Goal: Task Accomplishment & Management: Use online tool/utility

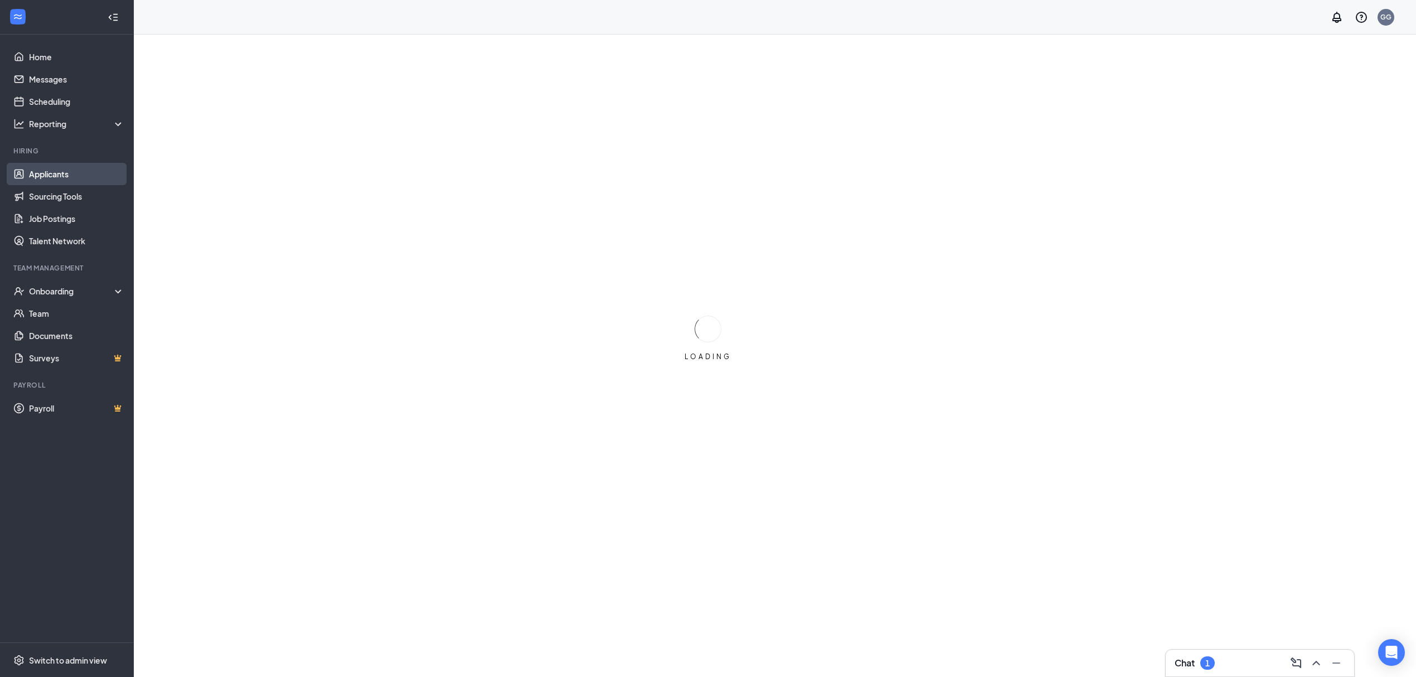
click at [74, 172] on link "Applicants" at bounding box center [76, 174] width 95 height 22
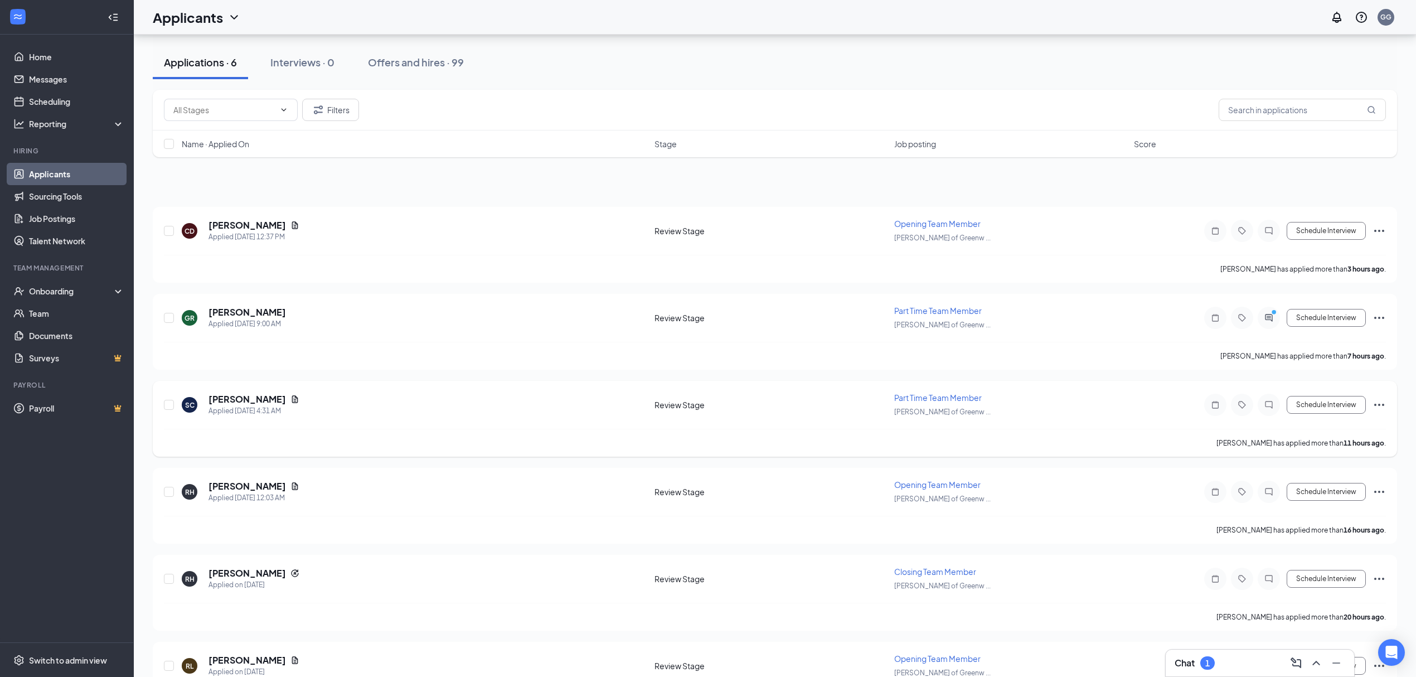
scroll to position [116, 0]
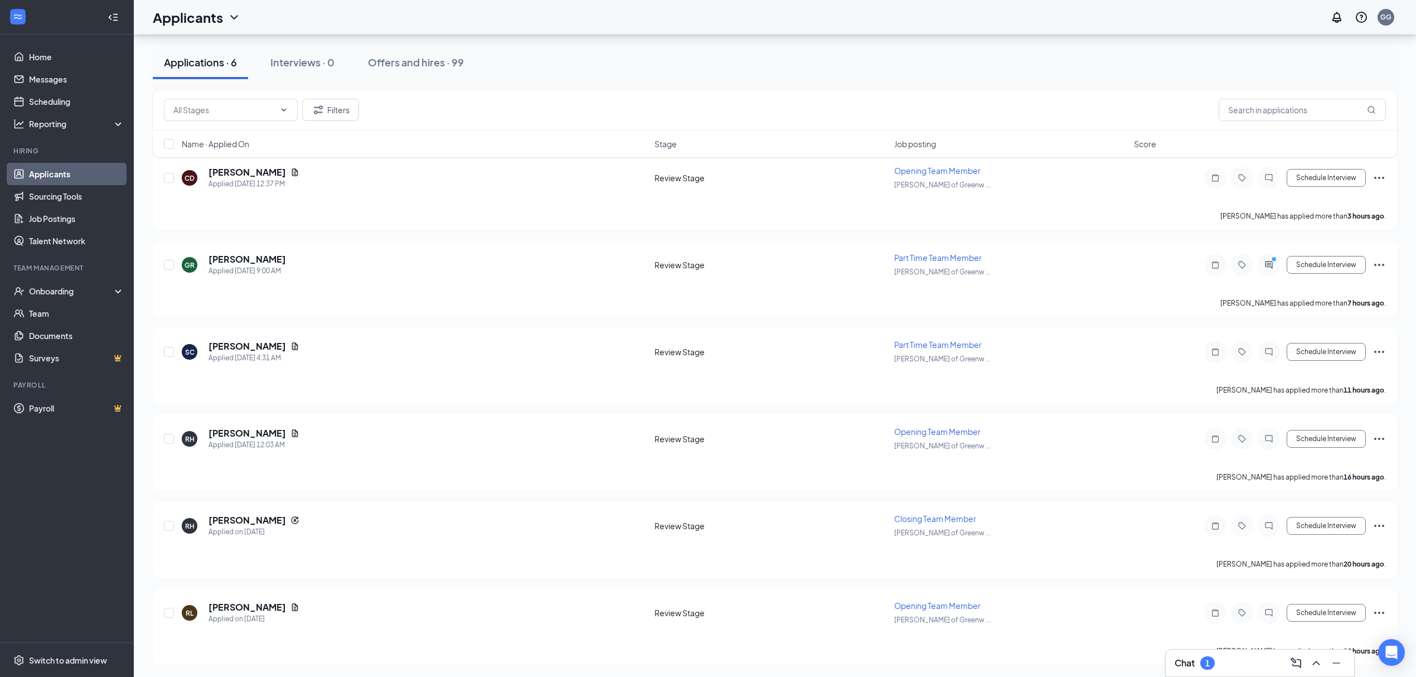
click at [1192, 656] on div "Chat 1" at bounding box center [1259, 663] width 171 height 18
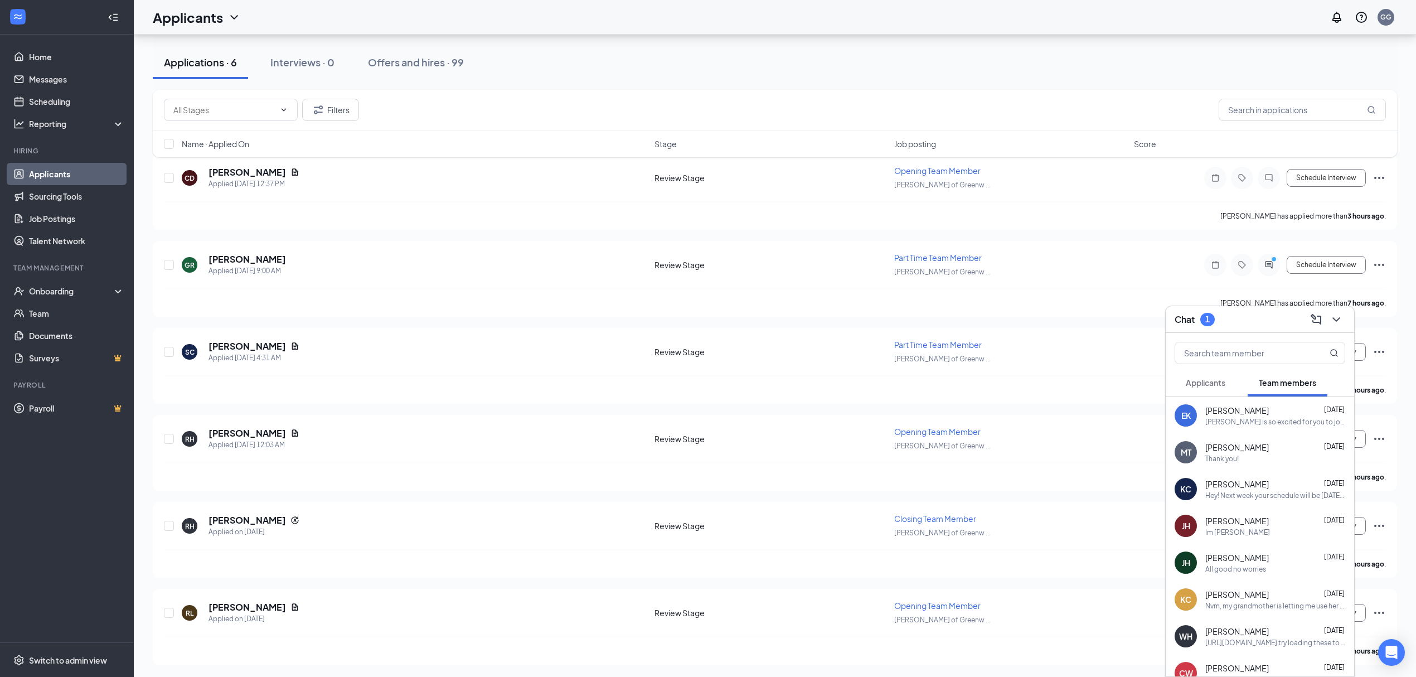
click at [1202, 375] on button "Applicants" at bounding box center [1205, 382] width 62 height 28
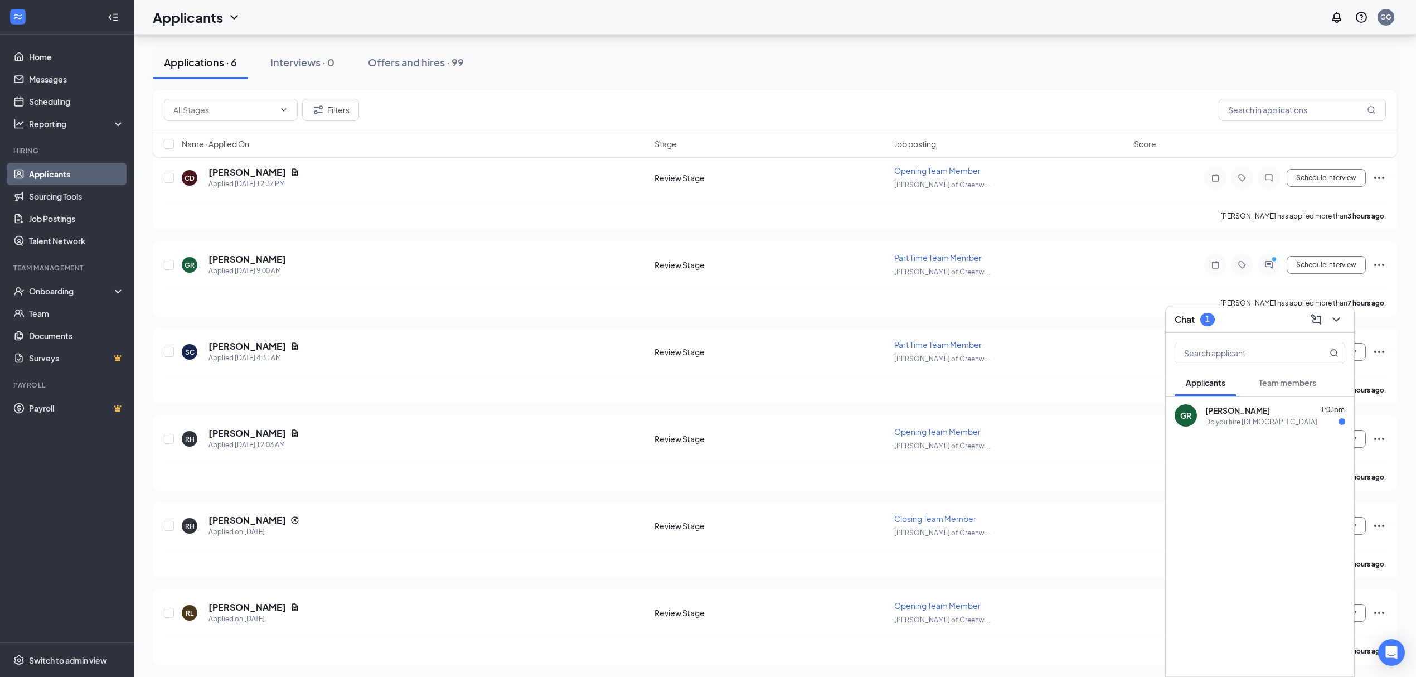
click at [1260, 415] on div "[PERSON_NAME] 1:03pm" at bounding box center [1275, 410] width 140 height 11
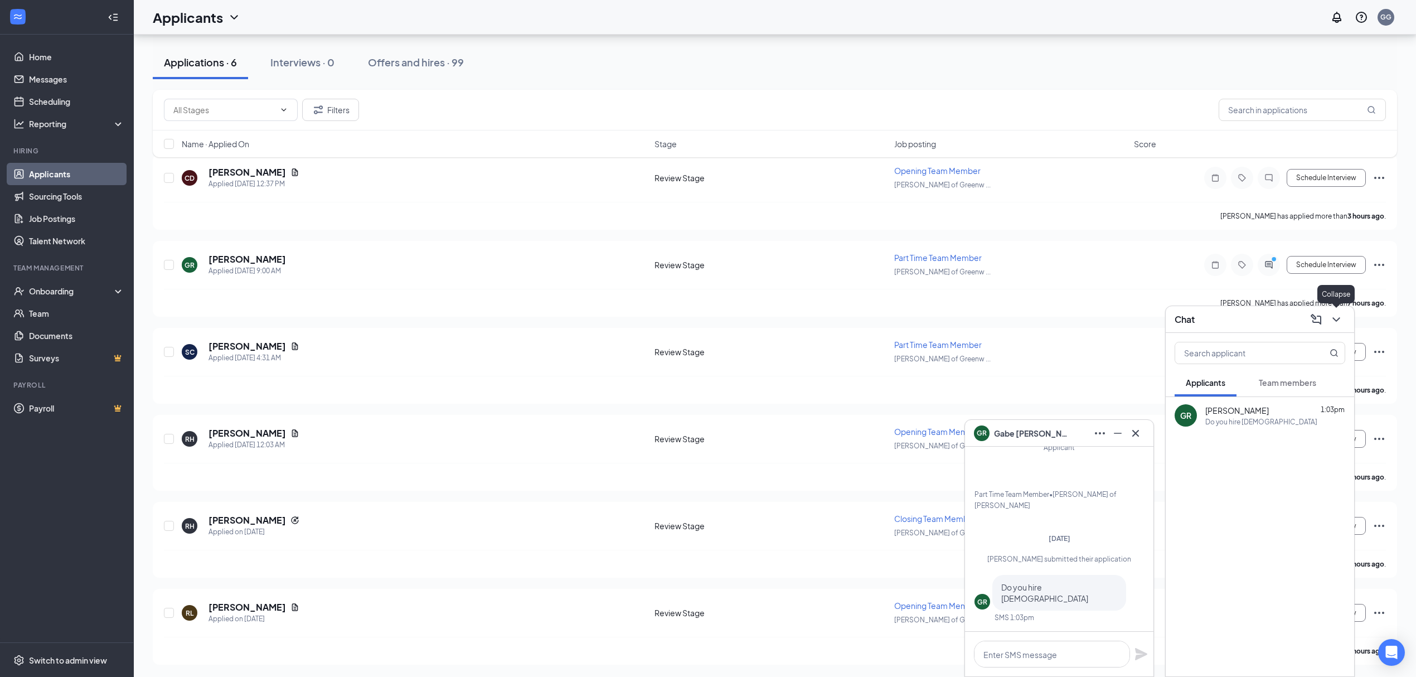
click at [1331, 319] on icon "ChevronDown" at bounding box center [1335, 319] width 13 height 13
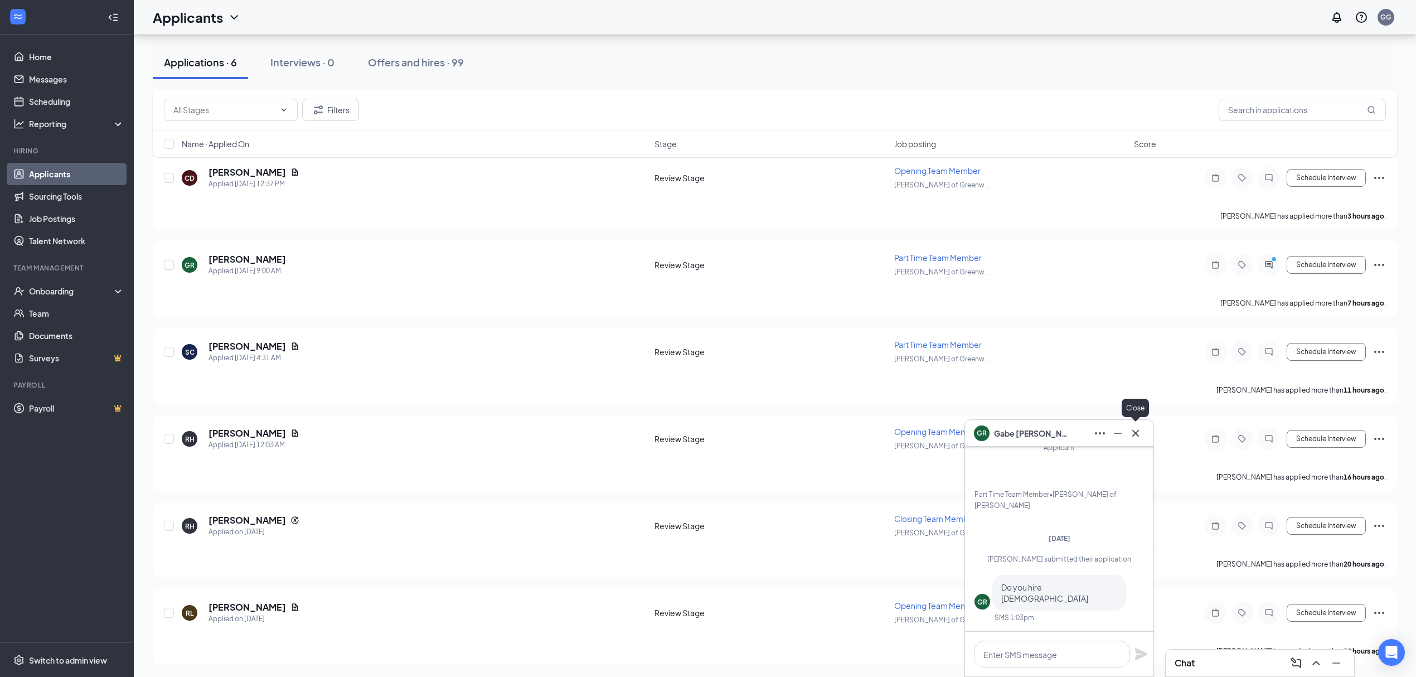
click at [1127, 435] on button at bounding box center [1135, 433] width 18 height 18
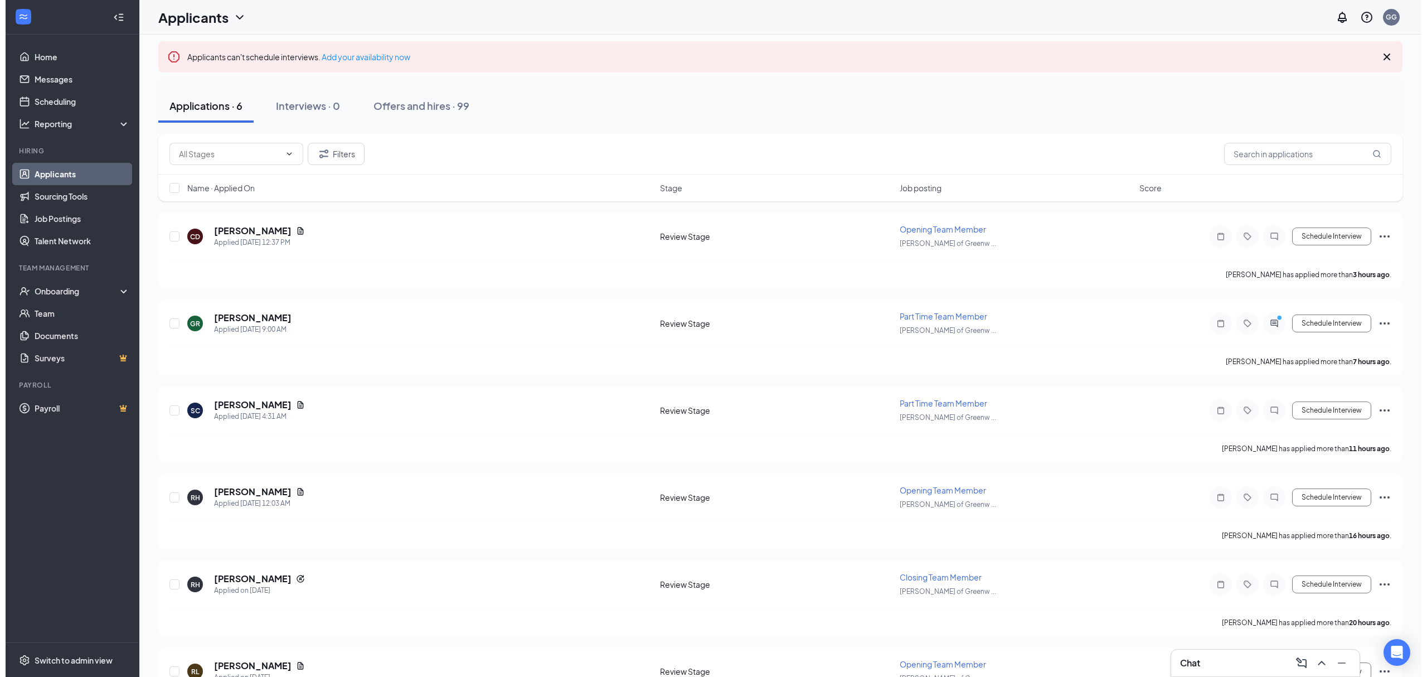
scroll to position [0, 0]
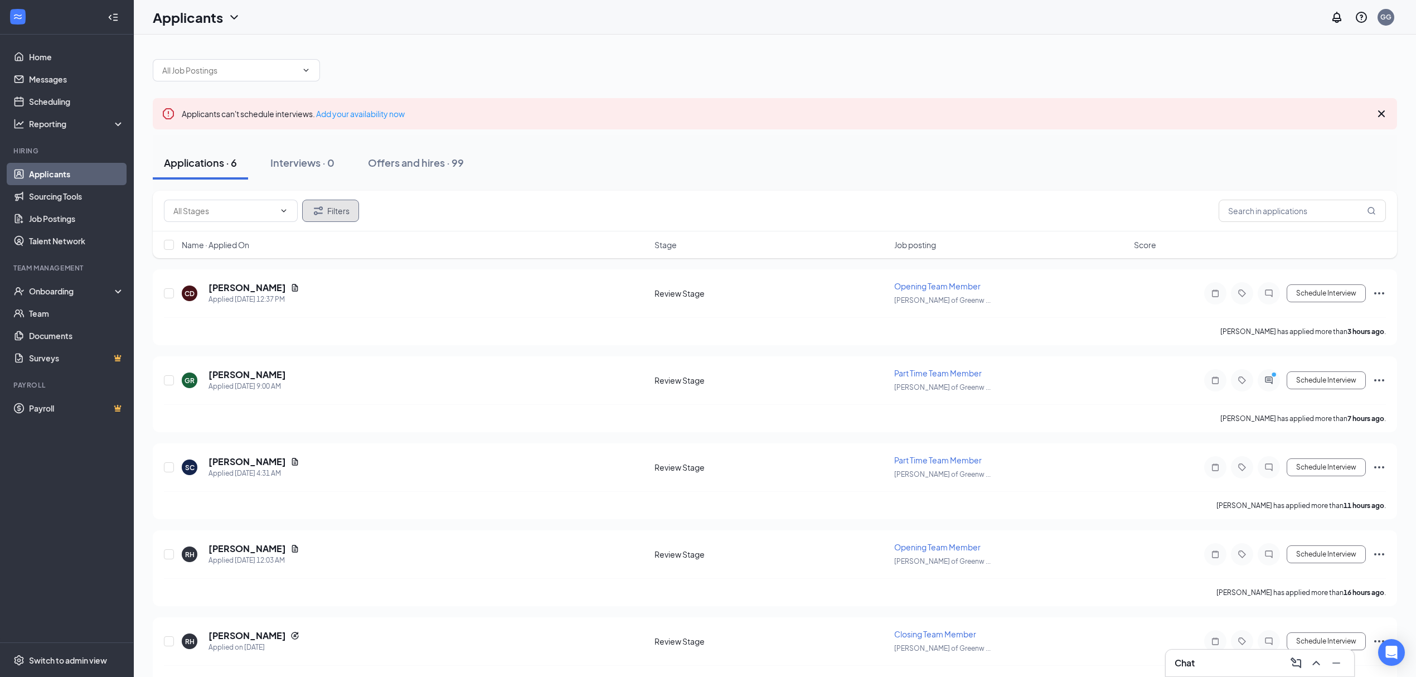
click at [337, 218] on button "Filters" at bounding box center [330, 211] width 57 height 22
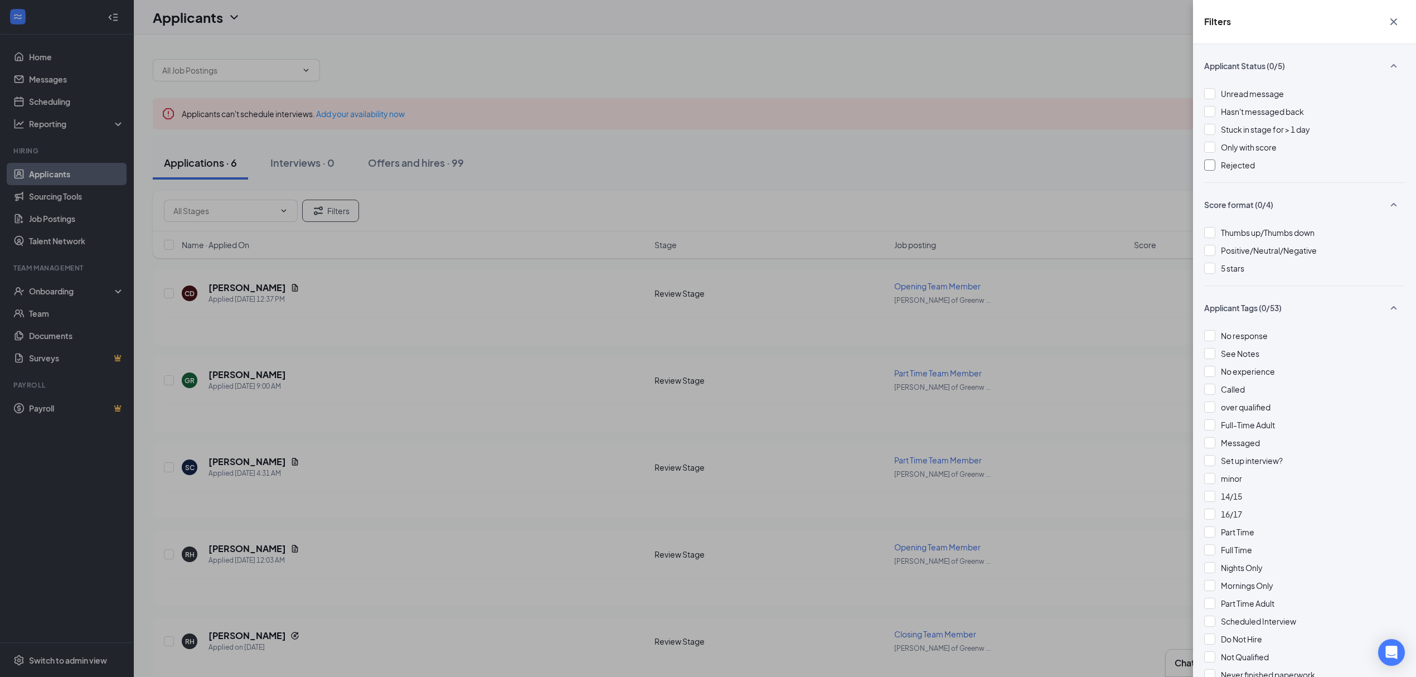
click at [1219, 165] on div "Rejected" at bounding box center [1304, 165] width 201 height 12
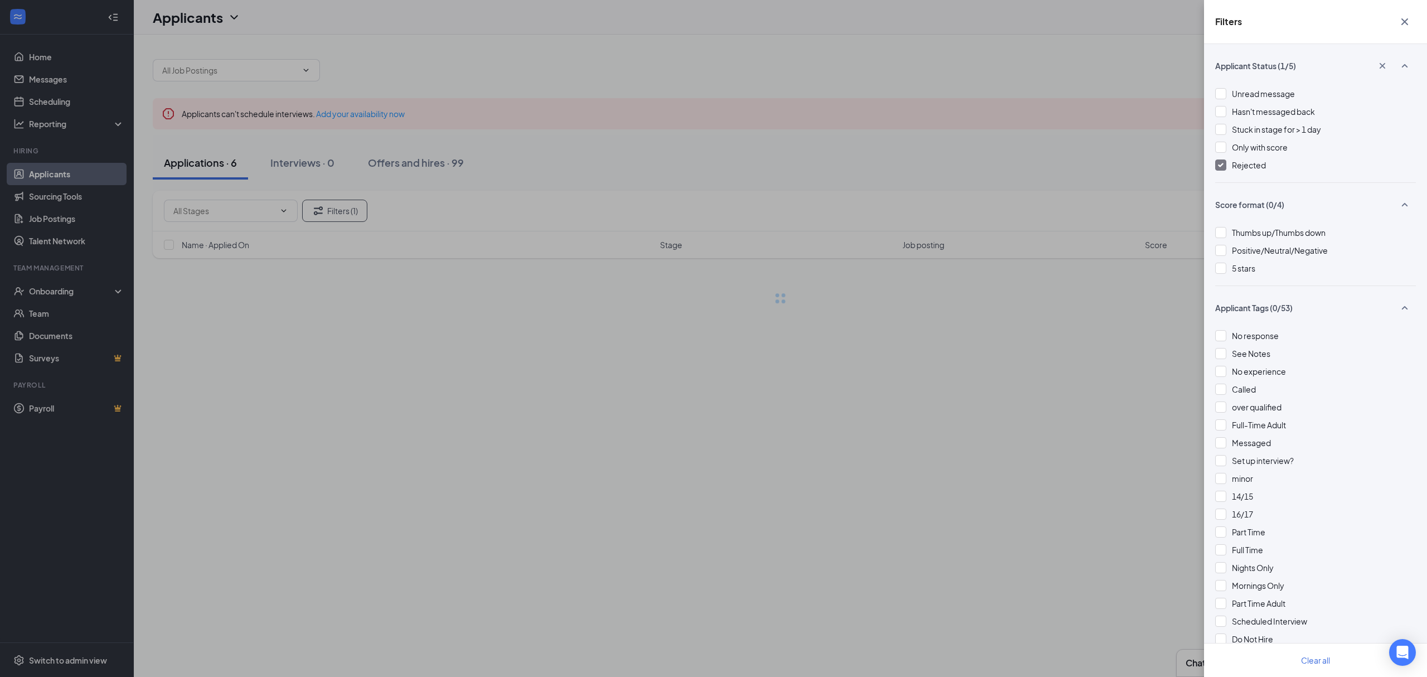
click at [976, 145] on div "Filters Applicant Status (1/5) Unread message Hasn't messaged back Stuck in sta…" at bounding box center [713, 338] width 1427 height 677
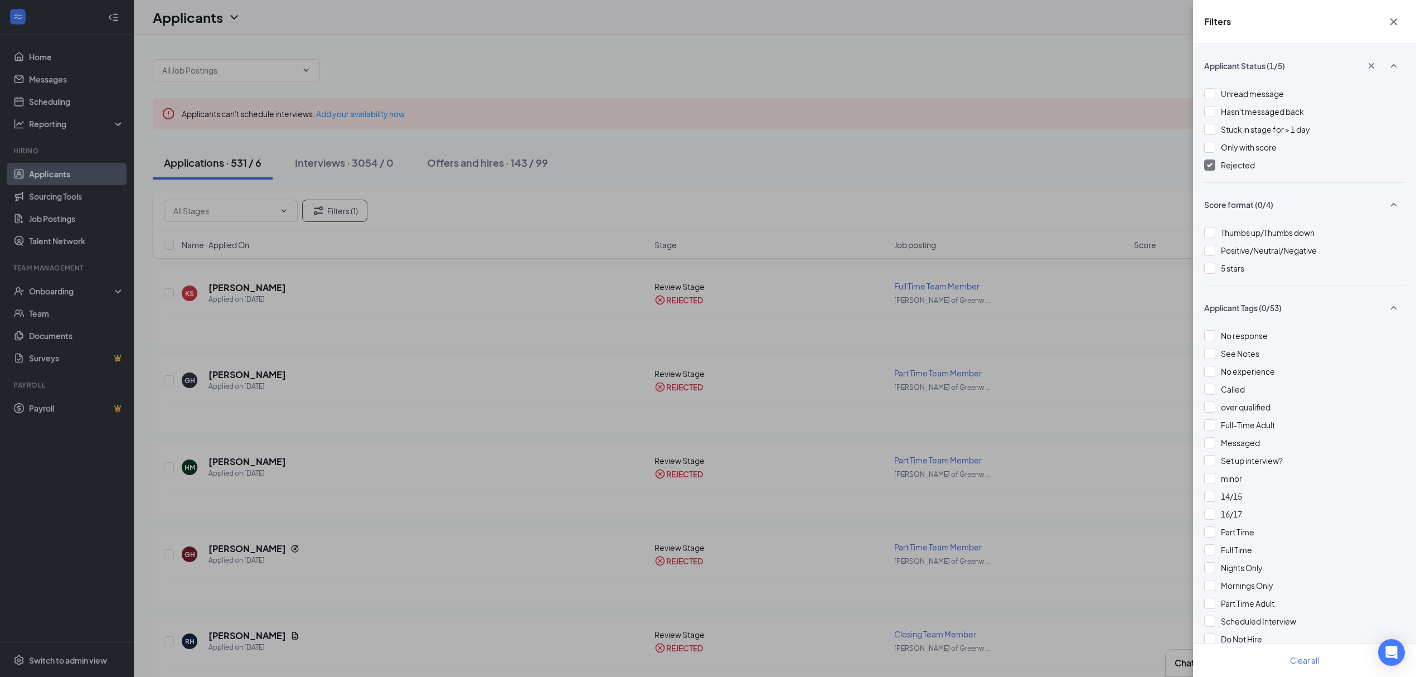
click at [963, 183] on div "Filters Applicant Status (1/5) Unread message Hasn't messaged back Stuck in sta…" at bounding box center [708, 338] width 1416 height 677
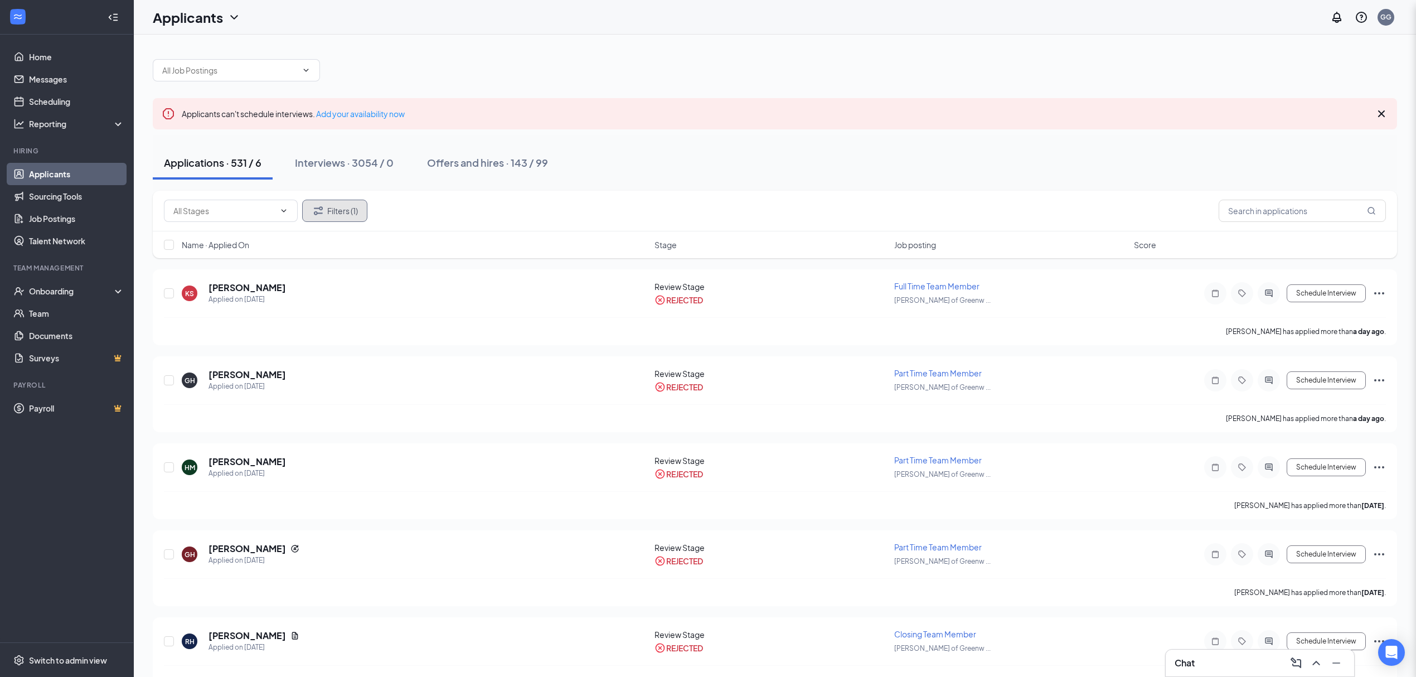
drag, startPoint x: 1276, startPoint y: 205, endPoint x: 1280, endPoint y: 197, distance: 8.7
click at [1238, 212] on input "text" at bounding box center [1301, 211] width 167 height 22
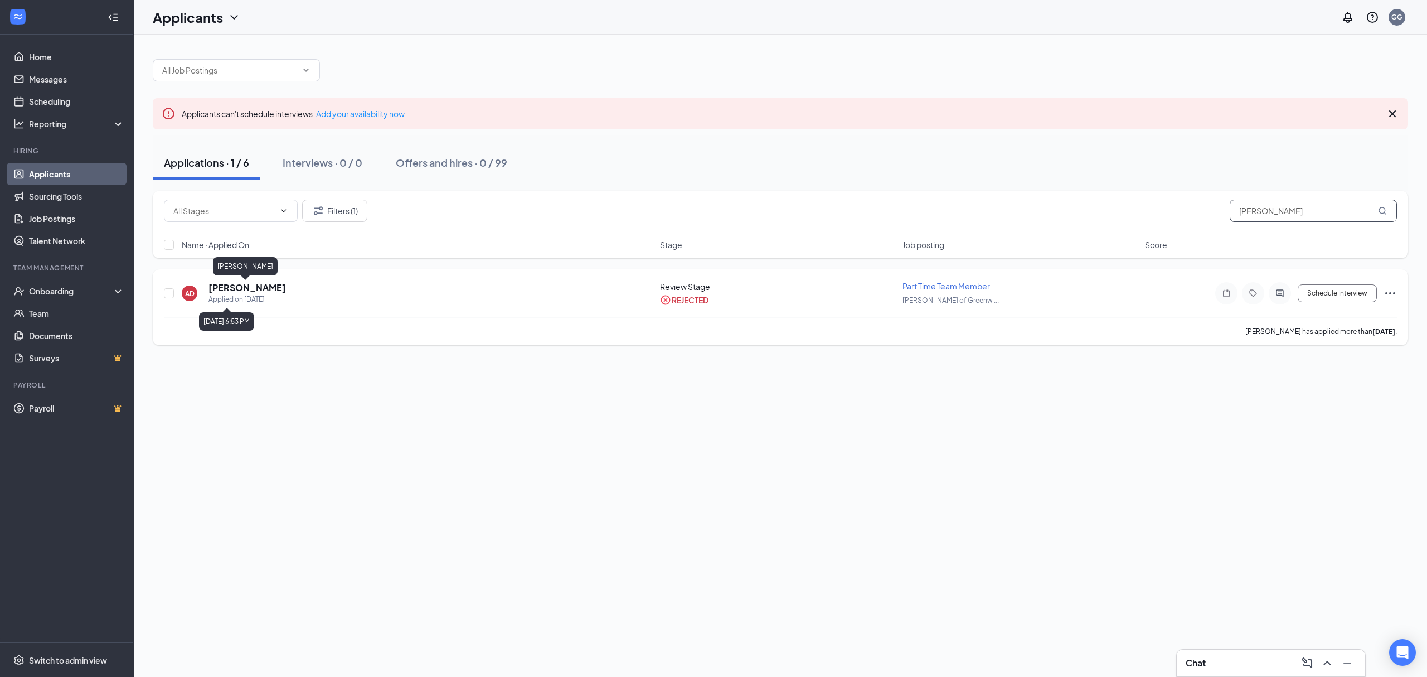
type input "[PERSON_NAME]"
click at [255, 284] on h5 "[PERSON_NAME]" at bounding box center [246, 287] width 77 height 12
